Goal: Complete application form

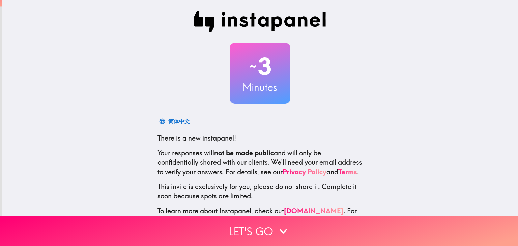
scroll to position [34, 0]
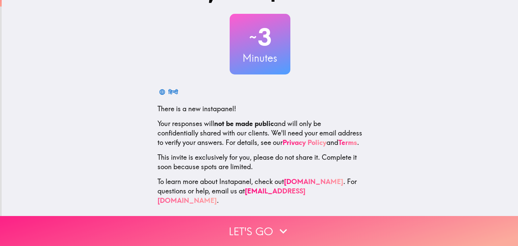
click at [245, 222] on button "Let's go" at bounding box center [259, 231] width 518 height 30
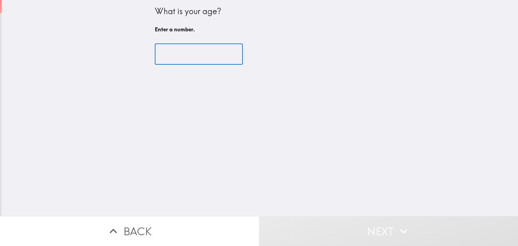
click at [188, 65] on div "​" at bounding box center [260, 54] width 211 height 37
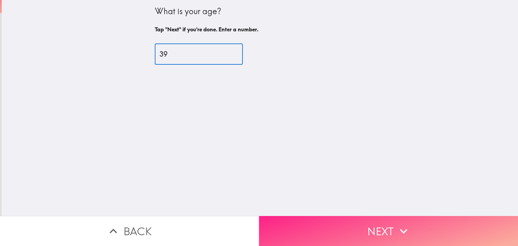
type input "39"
click at [378, 230] on button "Next" at bounding box center [388, 231] width 259 height 30
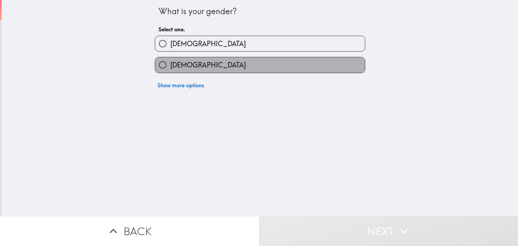
click at [210, 69] on label "[DEMOGRAPHIC_DATA]" at bounding box center [260, 64] width 210 height 15
click at [170, 69] on input "[DEMOGRAPHIC_DATA]" at bounding box center [162, 64] width 15 height 15
radio input "true"
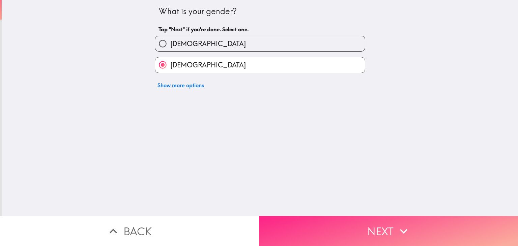
click at [306, 216] on button "Next" at bounding box center [388, 231] width 259 height 30
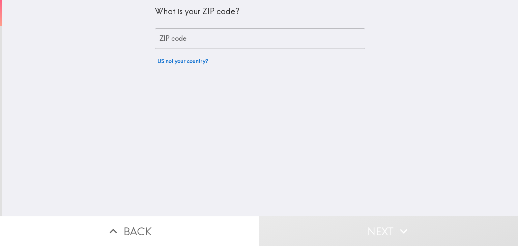
click at [160, 37] on input "ZIP code" at bounding box center [260, 38] width 211 height 21
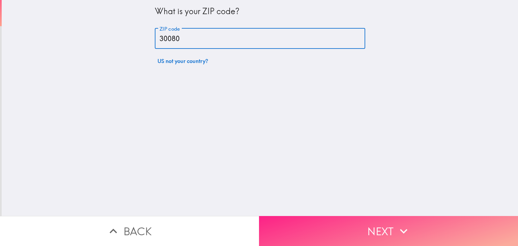
type input "30080"
click at [345, 216] on button "Next" at bounding box center [388, 231] width 259 height 30
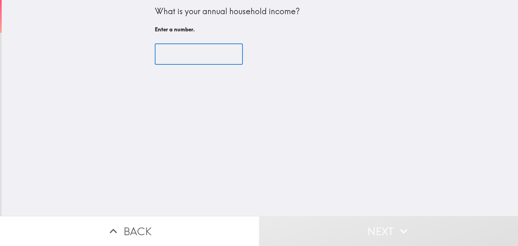
click at [167, 54] on input "number" at bounding box center [199, 54] width 88 height 21
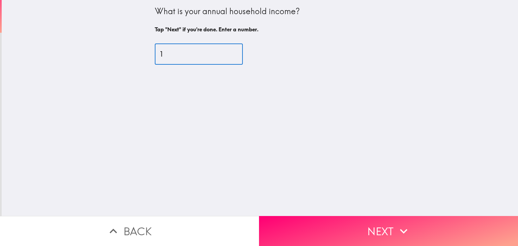
click at [226, 53] on input "1" at bounding box center [199, 54] width 88 height 21
click at [226, 53] on input "2" at bounding box center [199, 54] width 88 height 21
click at [226, 53] on input "18" at bounding box center [199, 54] width 88 height 21
type input "1"
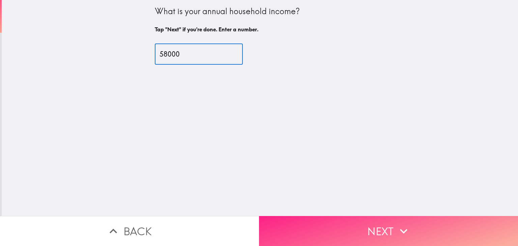
type input "58000"
click at [341, 221] on button "Next" at bounding box center [388, 231] width 259 height 30
